Goal: Information Seeking & Learning: Learn about a topic

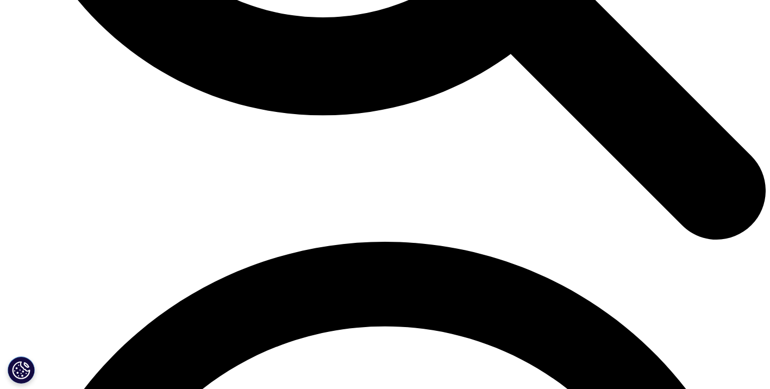
scroll to position [1358, 0]
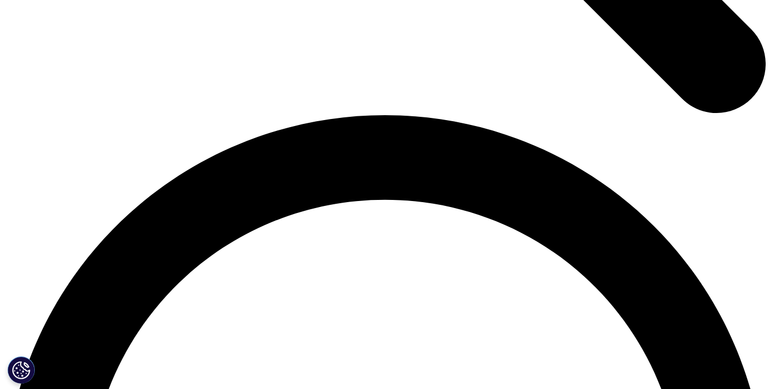
scroll to position [1736, 0]
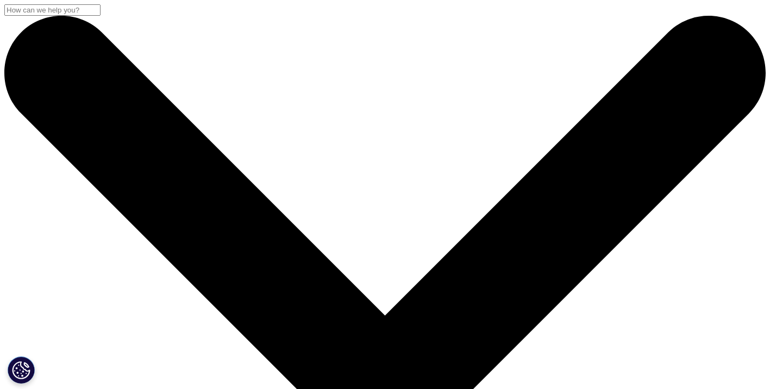
scroll to position [600, 641]
drag, startPoint x: 75, startPoint y: 140, endPoint x: 179, endPoint y: 215, distance: 128.4
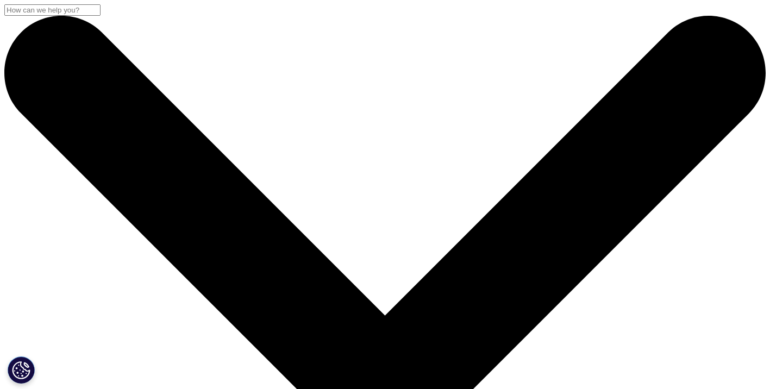
drag, startPoint x: 250, startPoint y: 188, endPoint x: 57, endPoint y: 149, distance: 197.3
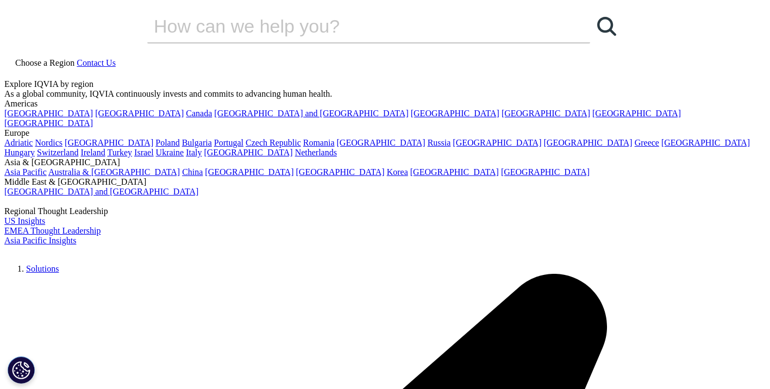
drag, startPoint x: 180, startPoint y: 229, endPoint x: 61, endPoint y: 159, distance: 138.8
copy div "Global Oncology Trends 2024: Outlook to 2028"
